Goal: Navigation & Orientation: Find specific page/section

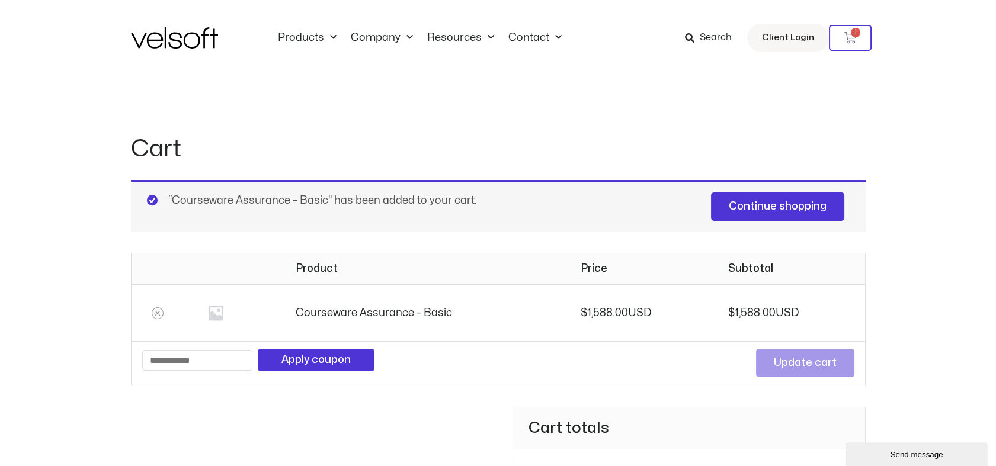
click at [924, 206] on div "Cart “Courseware Assurance – Basic” has been added to your cart. Continue shopp…" at bounding box center [498, 393] width 996 height 635
click at [339, 311] on th "Courseware Assurance – Basic" at bounding box center [427, 312] width 285 height 57
click at [399, 318] on th "Courseware Assurance – Basic" at bounding box center [427, 312] width 285 height 57
click at [402, 315] on th "Courseware Assurance – Basic" at bounding box center [427, 312] width 285 height 57
click at [402, 314] on th "Courseware Assurance – Basic" at bounding box center [427, 312] width 285 height 57
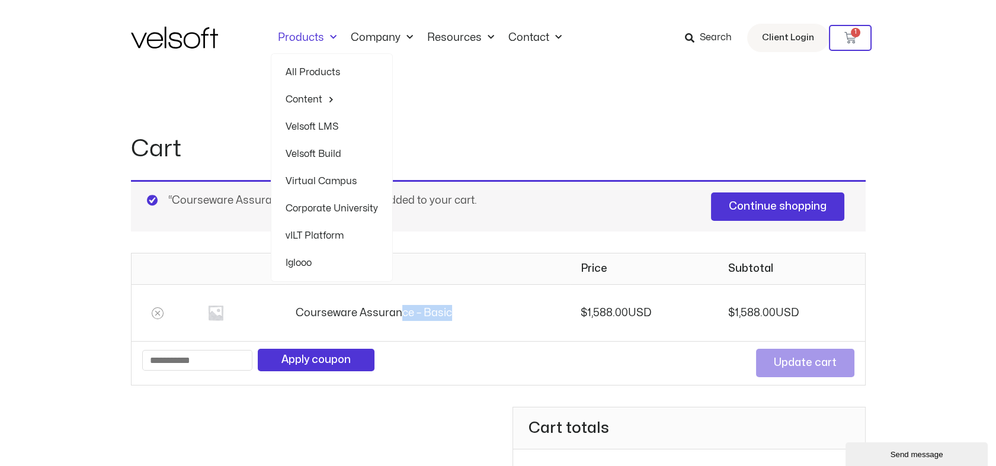
click at [327, 36] on span "Menu" at bounding box center [330, 38] width 12 height 20
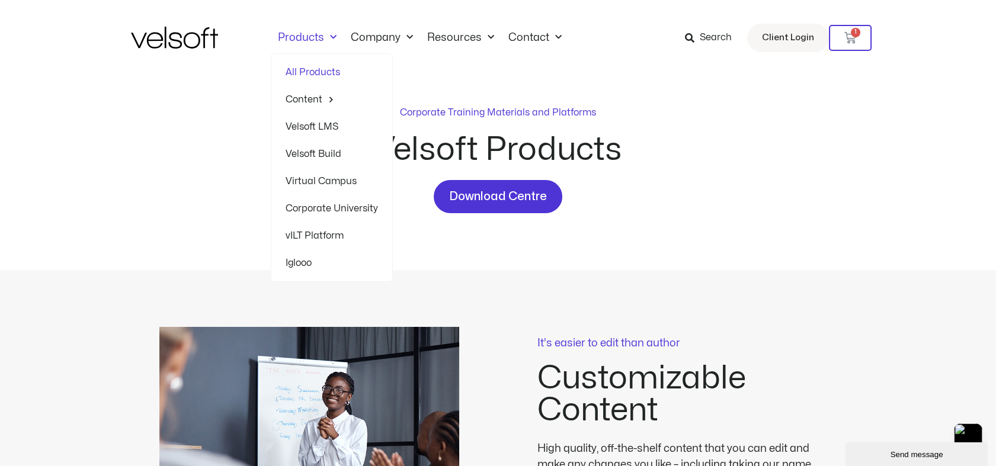
click at [342, 209] on link "Corporate University" at bounding box center [332, 208] width 92 height 27
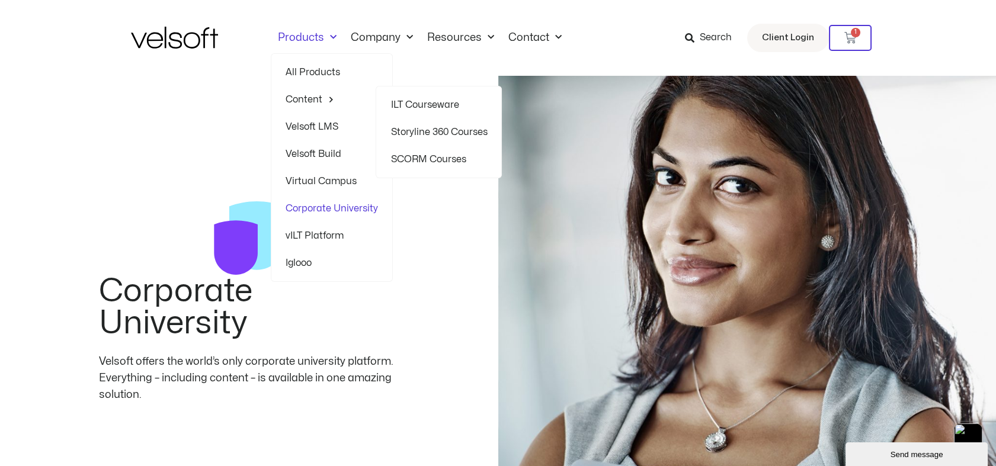
click at [441, 157] on link "SCORM Courses" at bounding box center [438, 159] width 97 height 27
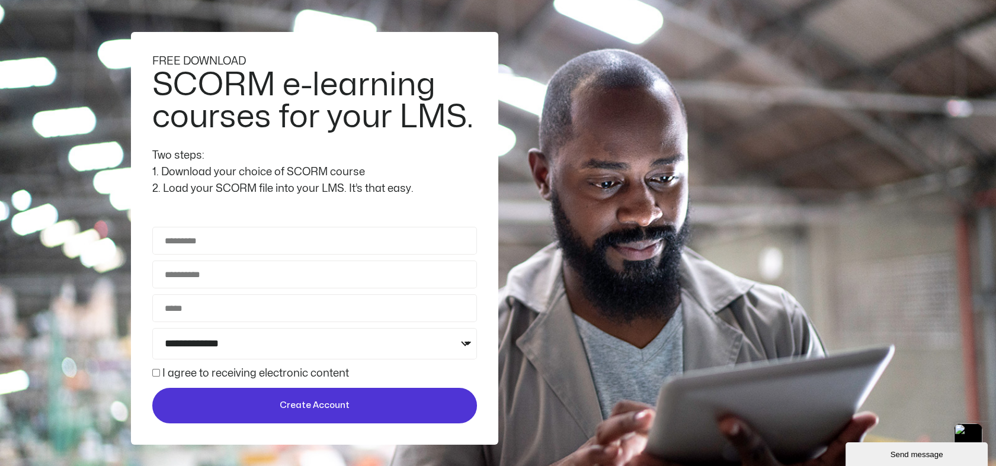
scroll to position [132, 0]
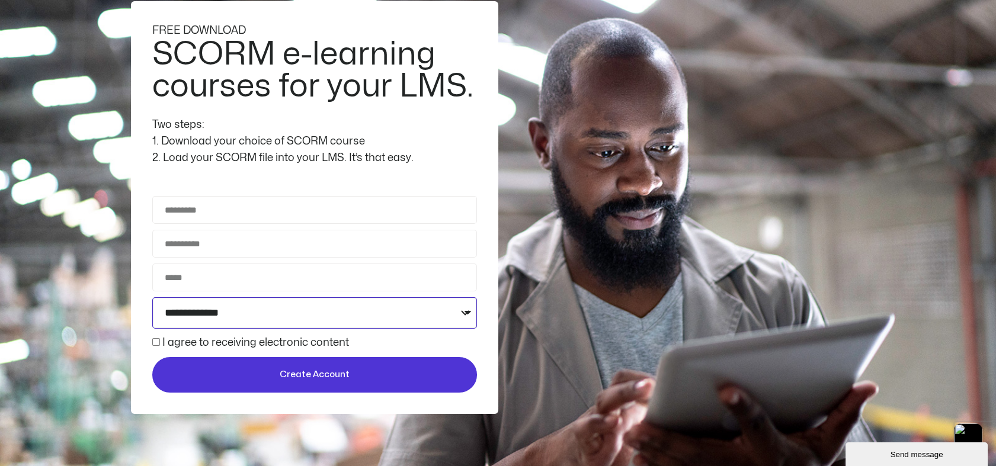
click at [386, 313] on select "**********" at bounding box center [314, 312] width 325 height 31
click at [139, 332] on div "**********" at bounding box center [314, 207] width 367 height 413
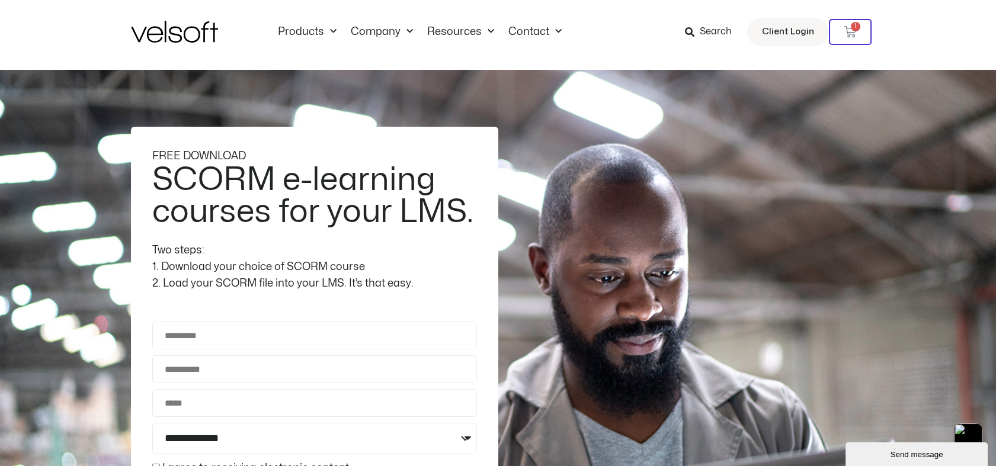
scroll to position [0, 0]
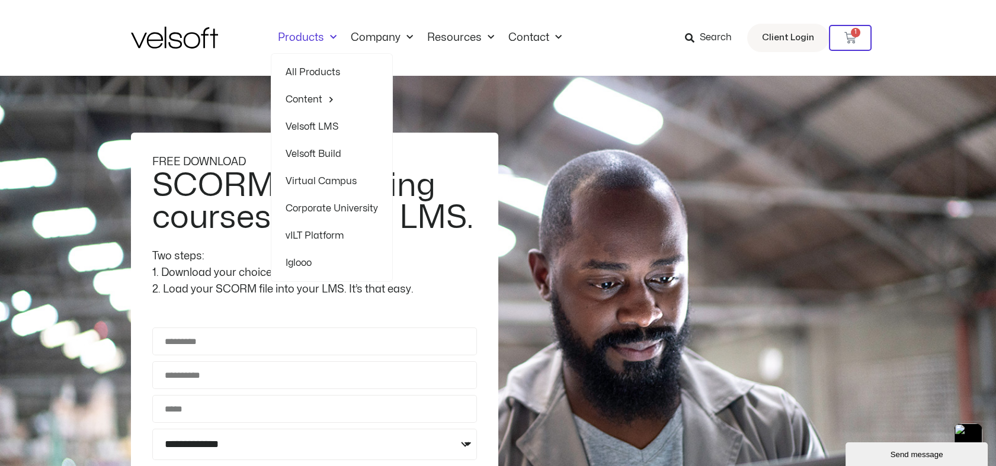
click at [315, 39] on link "Products" at bounding box center [307, 37] width 73 height 13
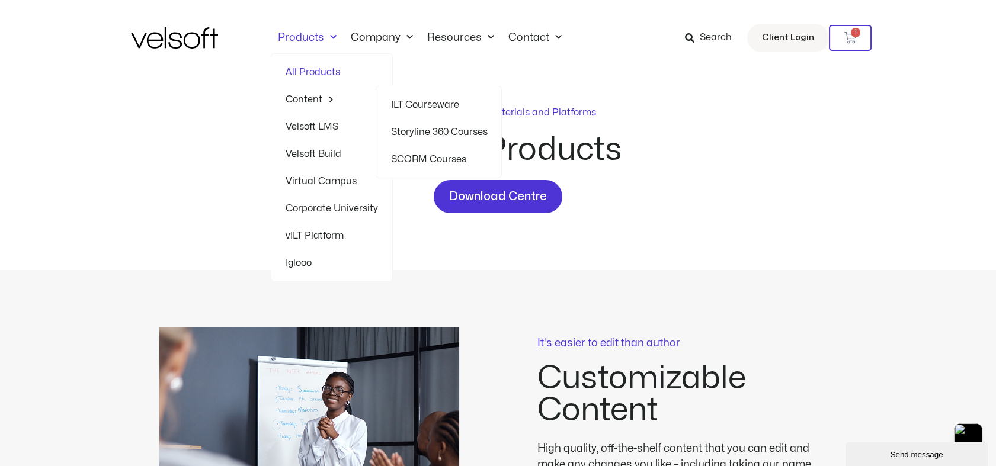
click at [411, 133] on link "Storyline 360 Courses" at bounding box center [438, 131] width 97 height 27
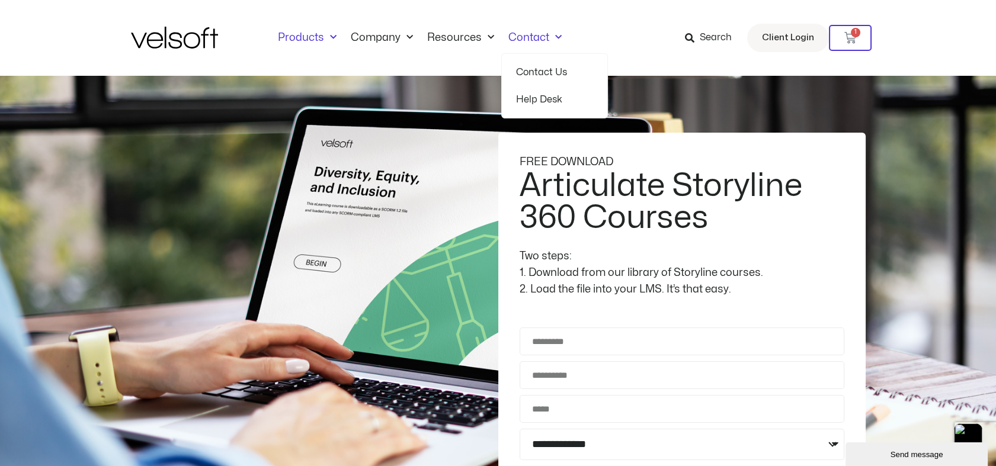
click at [334, 38] on span "Menu" at bounding box center [330, 38] width 12 height 20
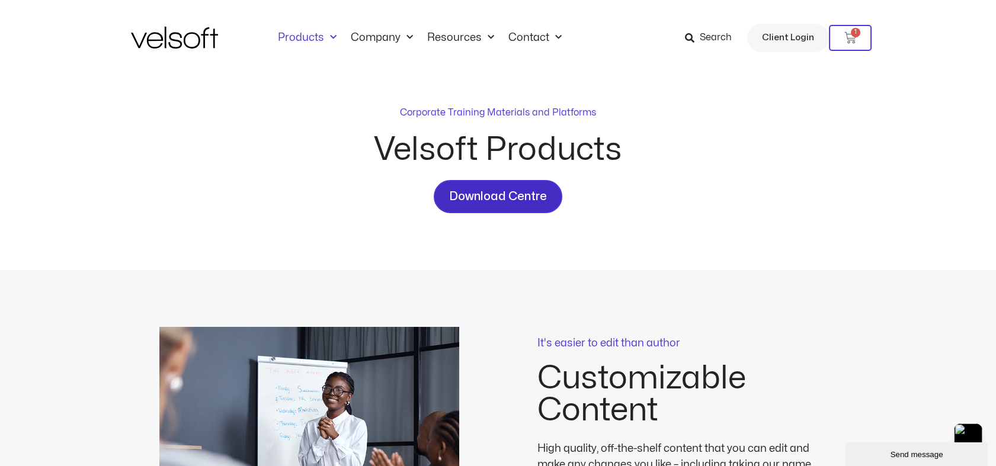
click at [504, 193] on span "Download Centre" at bounding box center [498, 196] width 98 height 19
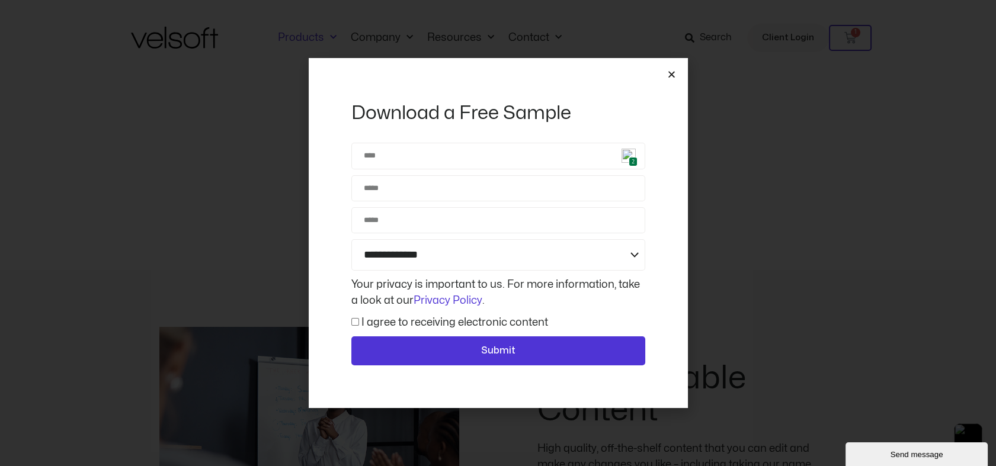
click at [674, 73] on icon "Close" at bounding box center [671, 74] width 9 height 9
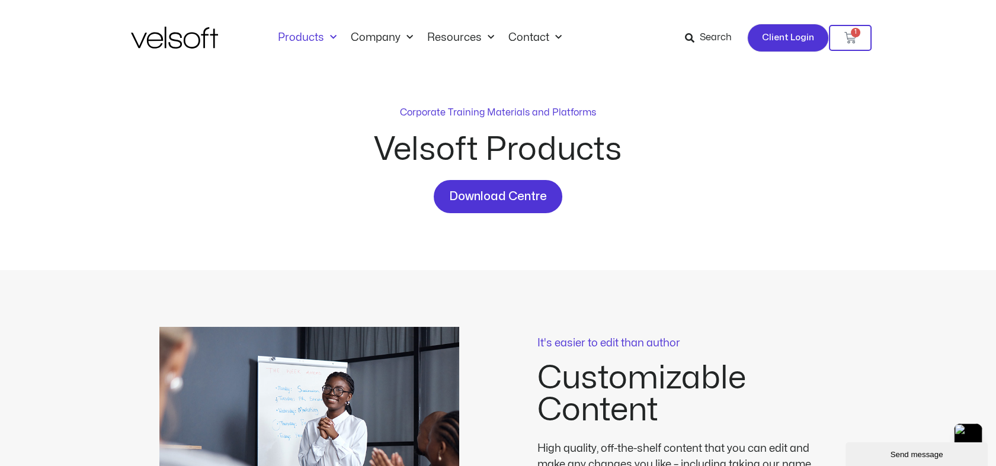
click at [793, 43] on span "Client Login" at bounding box center [788, 37] width 52 height 15
